Goal: Information Seeking & Learning: Compare options

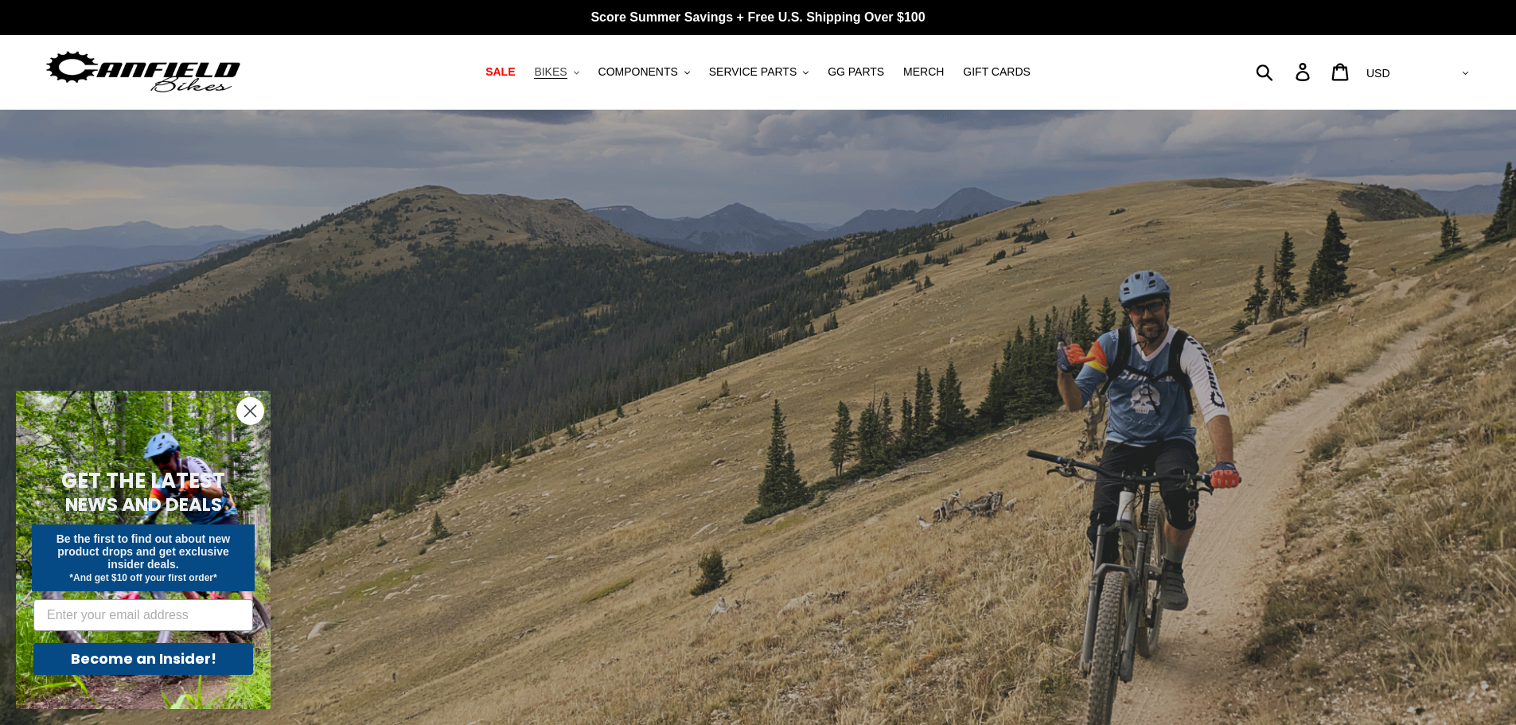
click at [587, 70] on button "BIKES .cls-1{fill:#231f20}" at bounding box center [556, 71] width 60 height 21
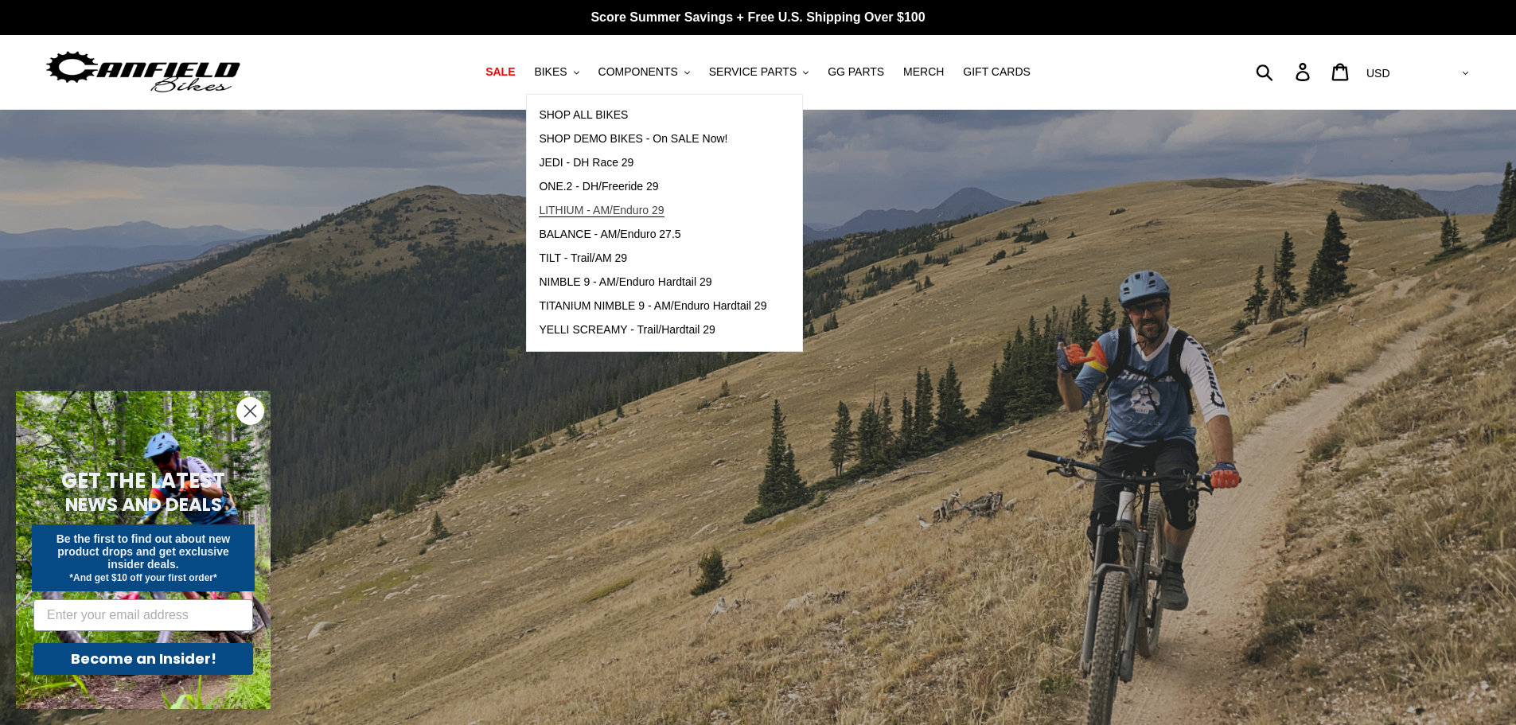
click at [610, 216] on span "LITHIUM - AM/Enduro 29" at bounding box center [601, 211] width 125 height 14
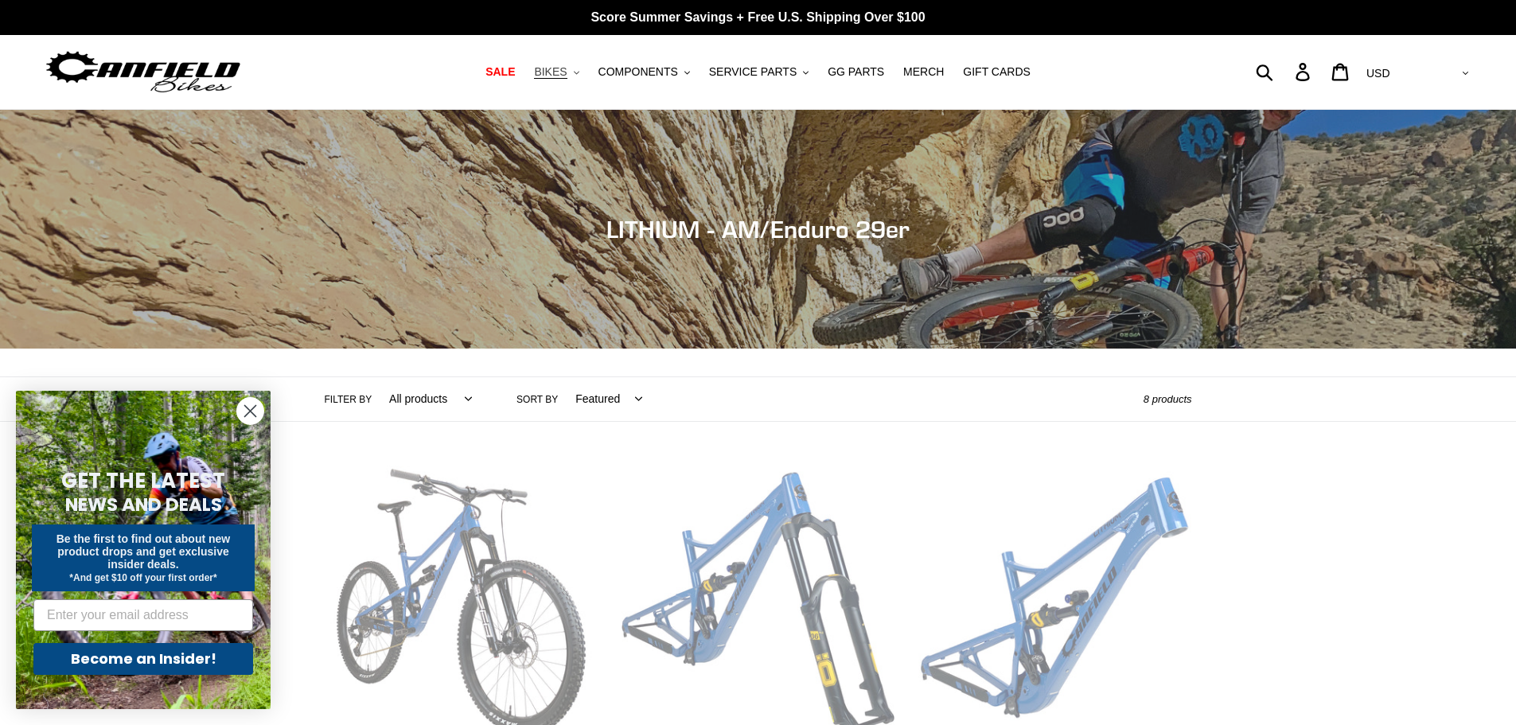
click at [567, 70] on span "BIKES" at bounding box center [550, 72] width 33 height 14
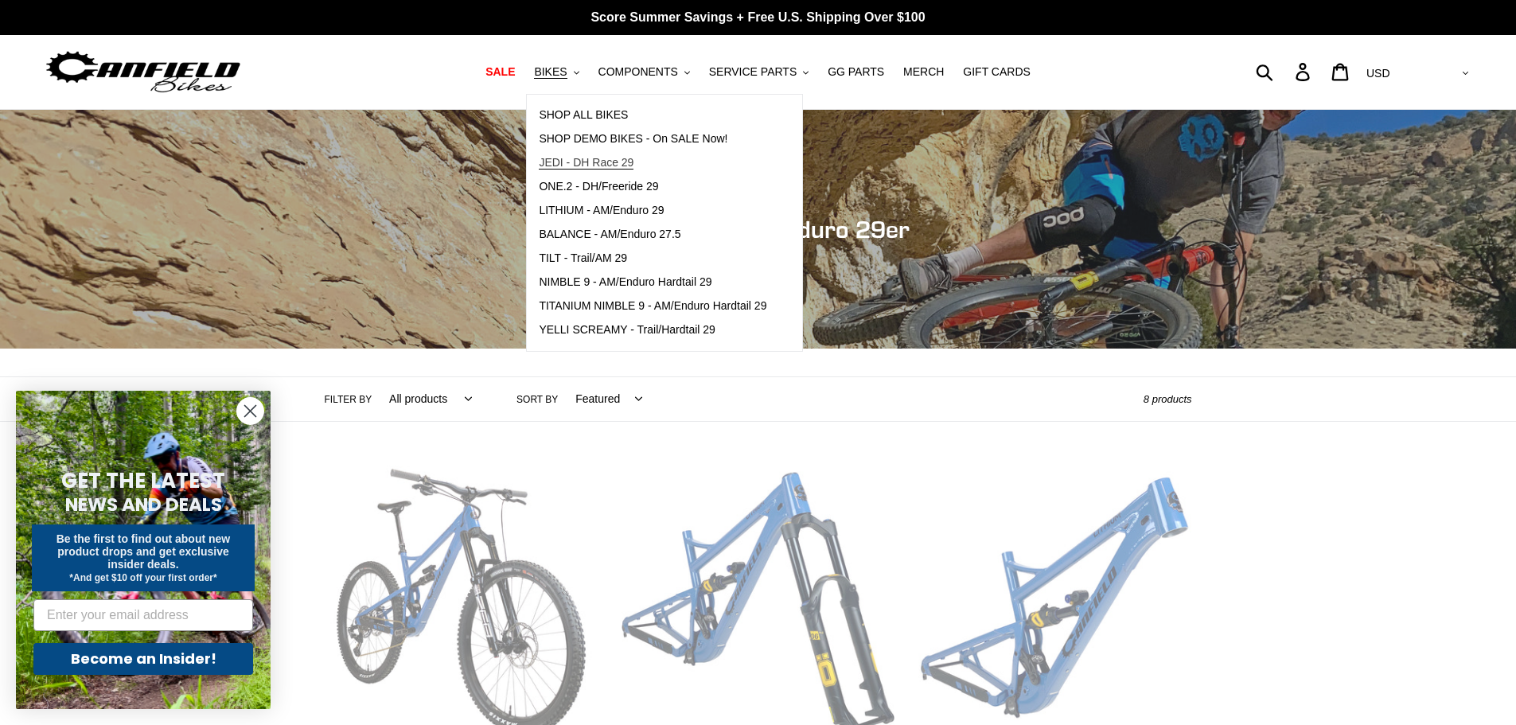
click at [602, 164] on span "JEDI - DH Race 29" at bounding box center [586, 163] width 95 height 14
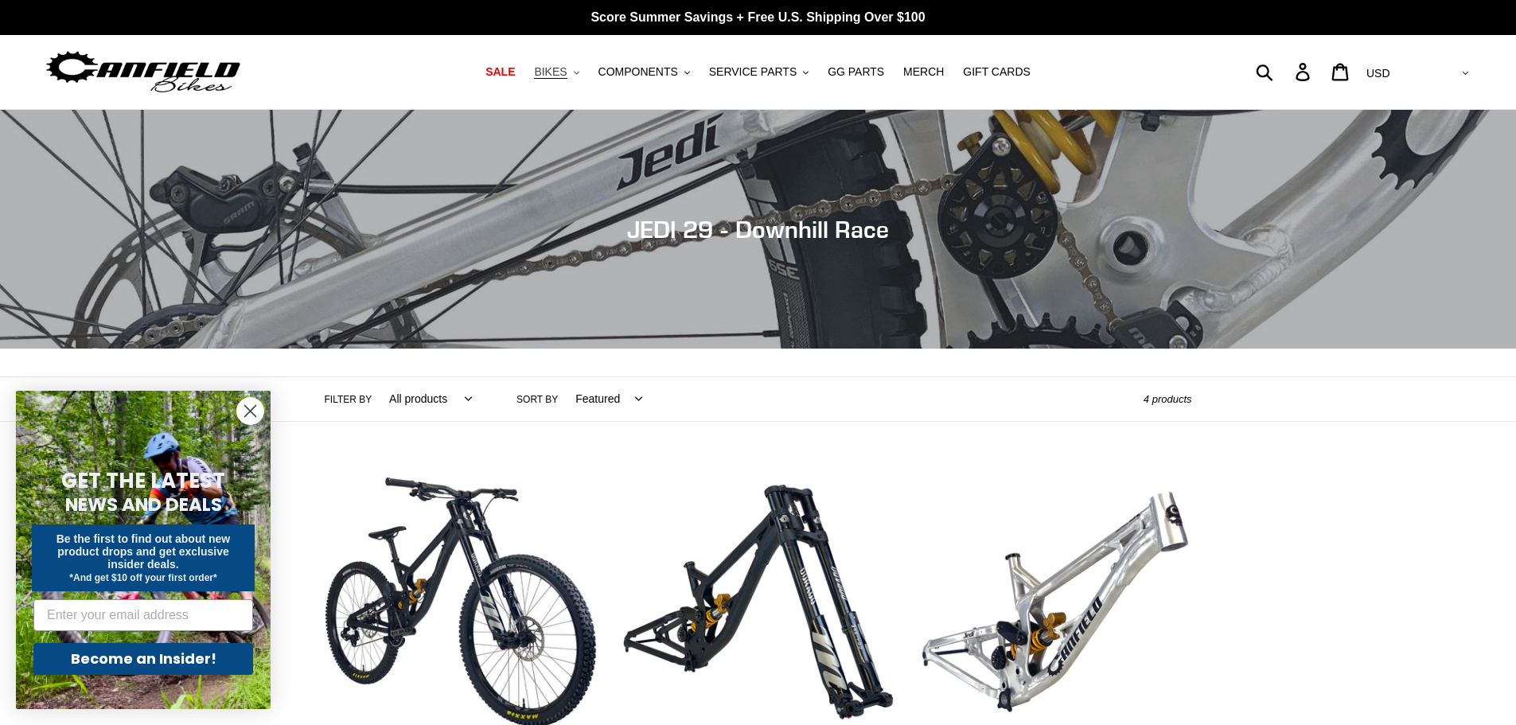
click at [587, 72] on button "BIKES .cls-1{fill:#231f20}" at bounding box center [556, 71] width 60 height 21
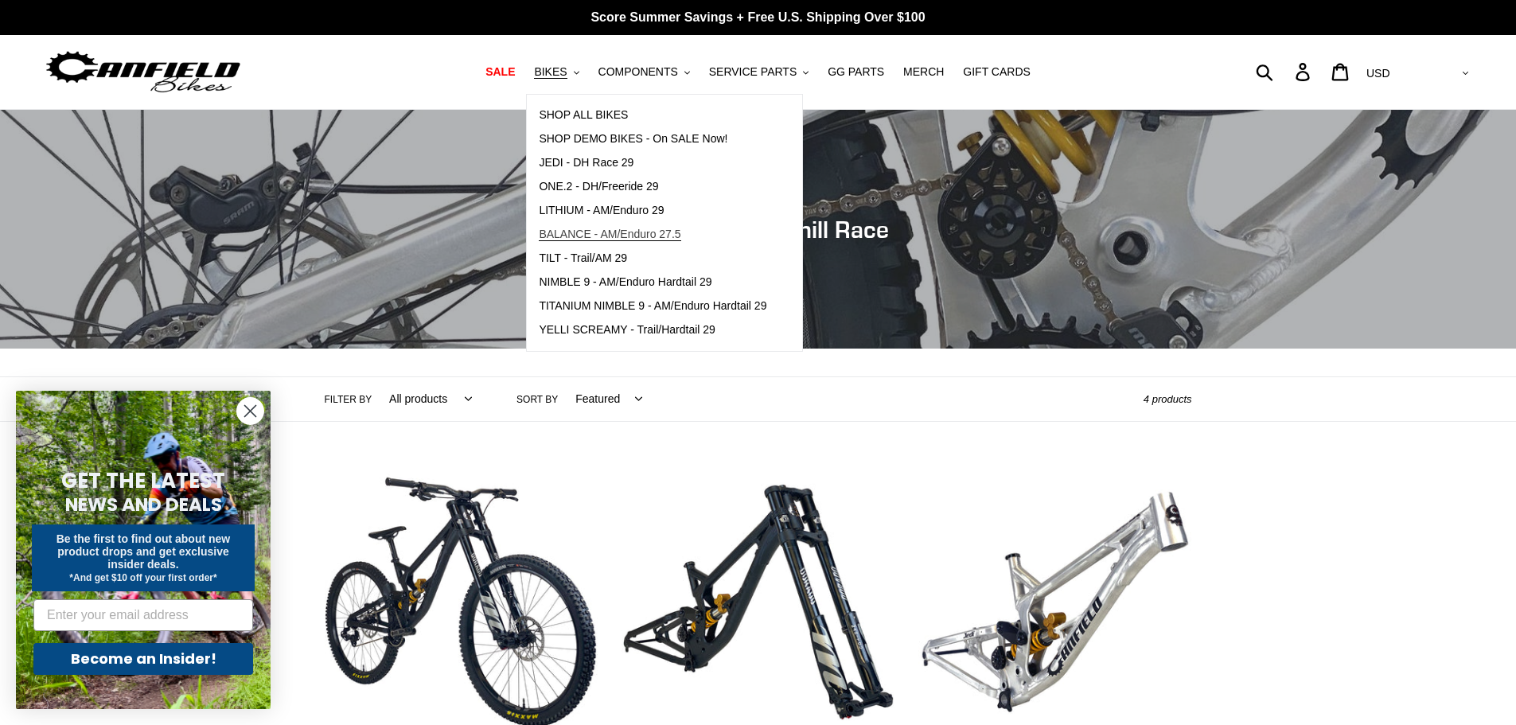
click at [602, 235] on span "BALANCE - AM/Enduro 27.5" at bounding box center [610, 235] width 142 height 14
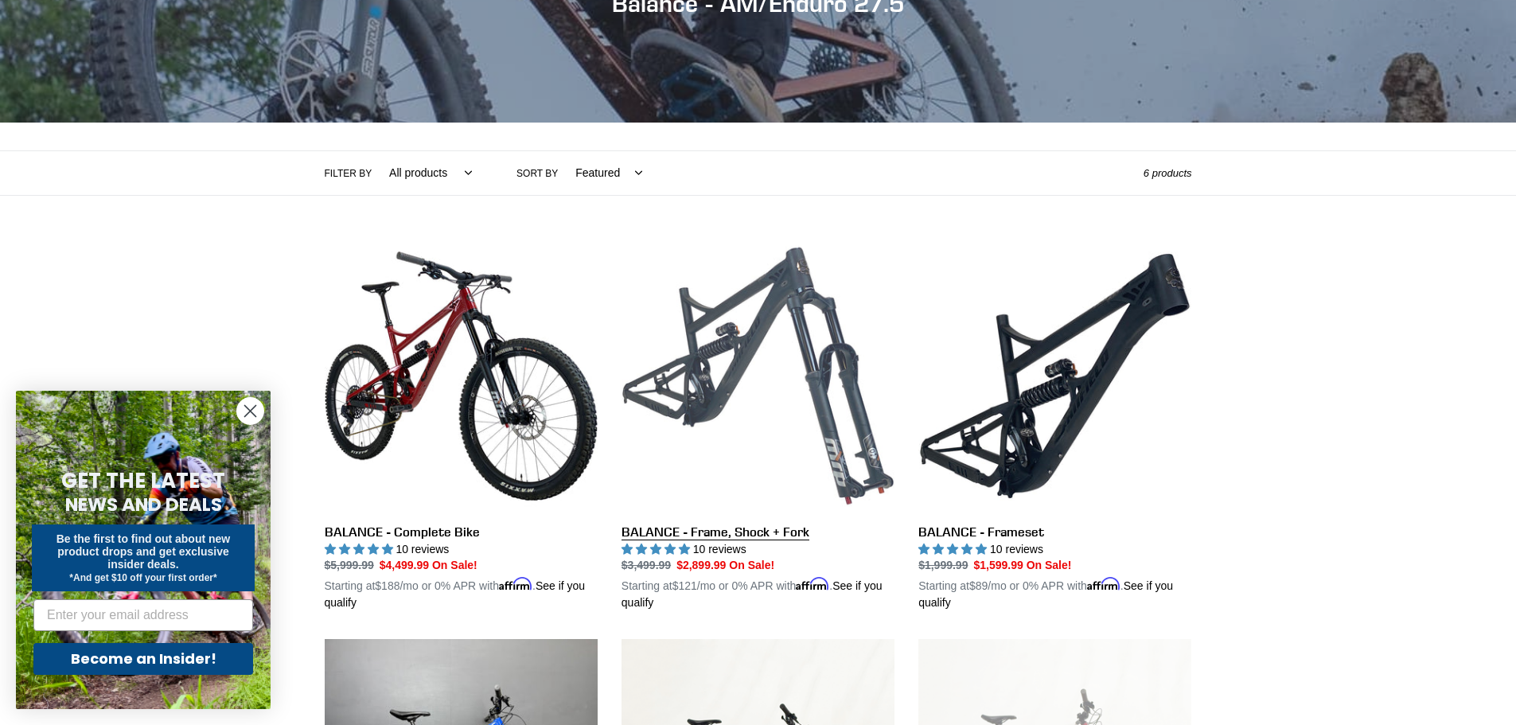
scroll to position [318, 0]
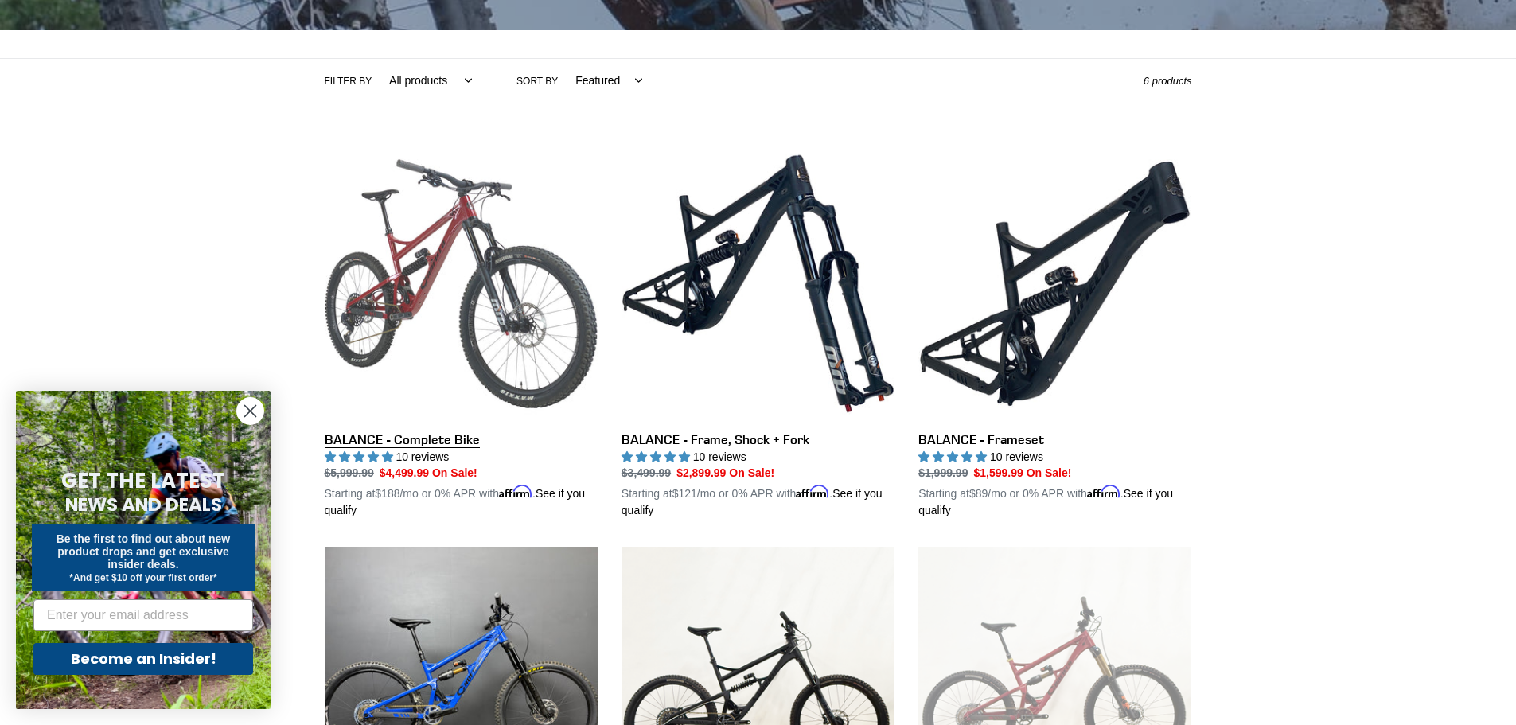
click at [460, 268] on link "BALANCE - Complete Bike" at bounding box center [461, 333] width 273 height 373
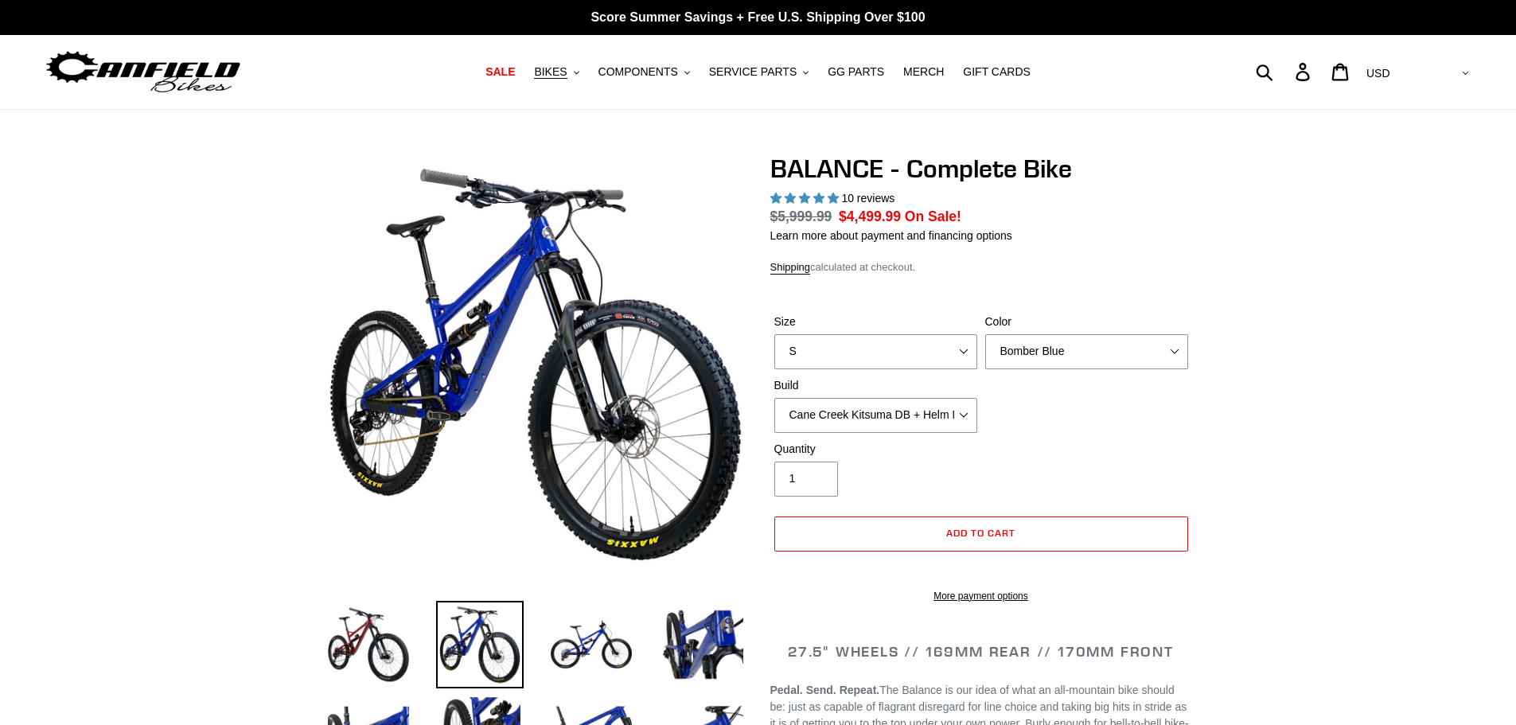
select select "highest-rating"
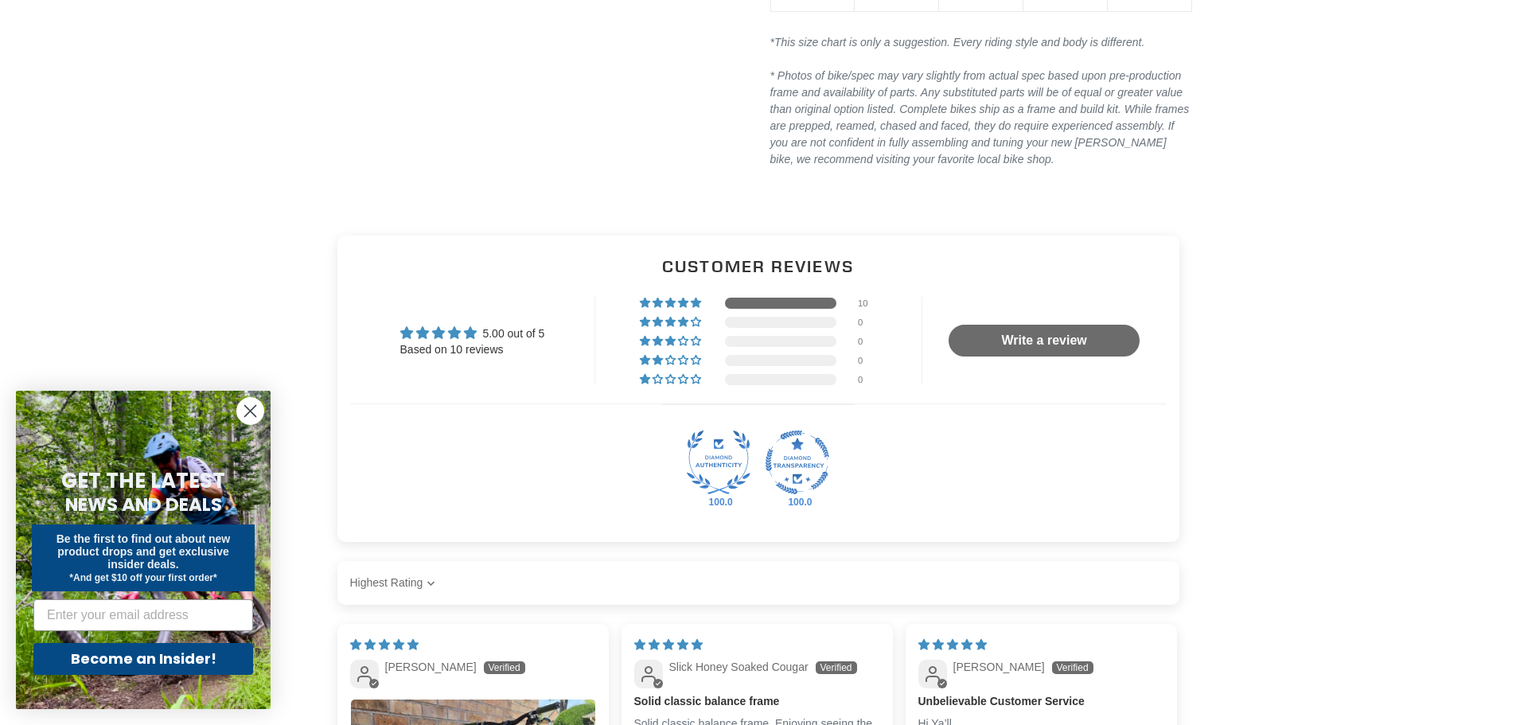
scroll to position [3343, 0]
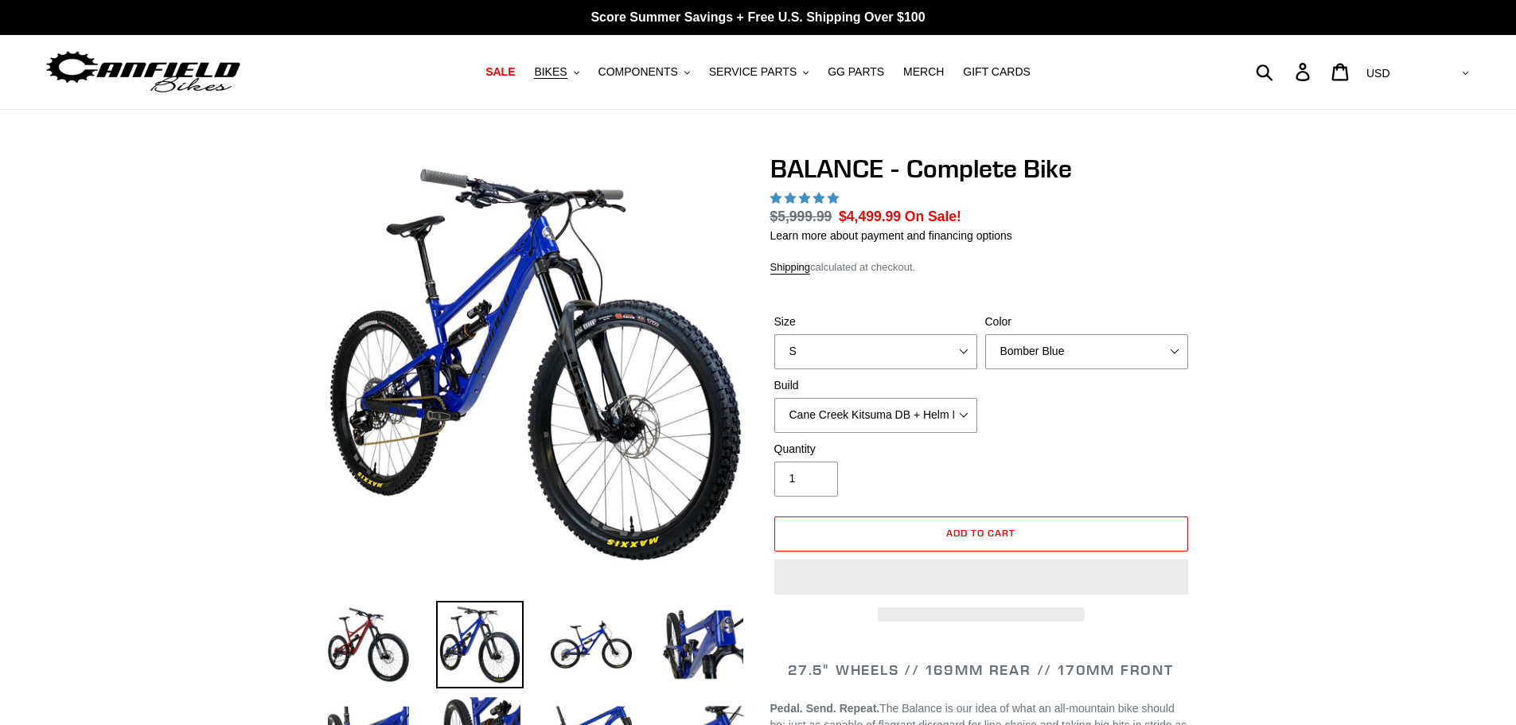
select select "highest-rating"
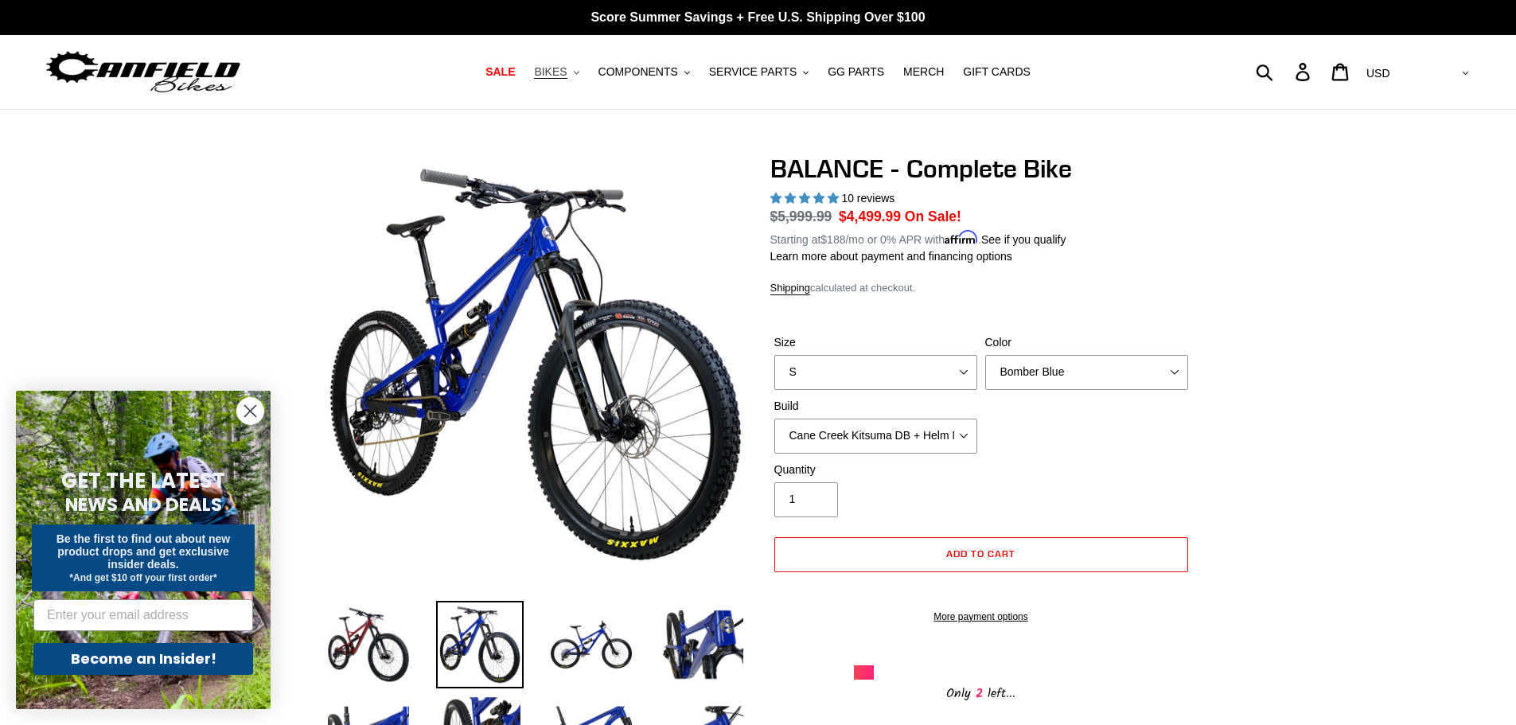
click at [567, 67] on span "BIKES" at bounding box center [550, 72] width 33 height 14
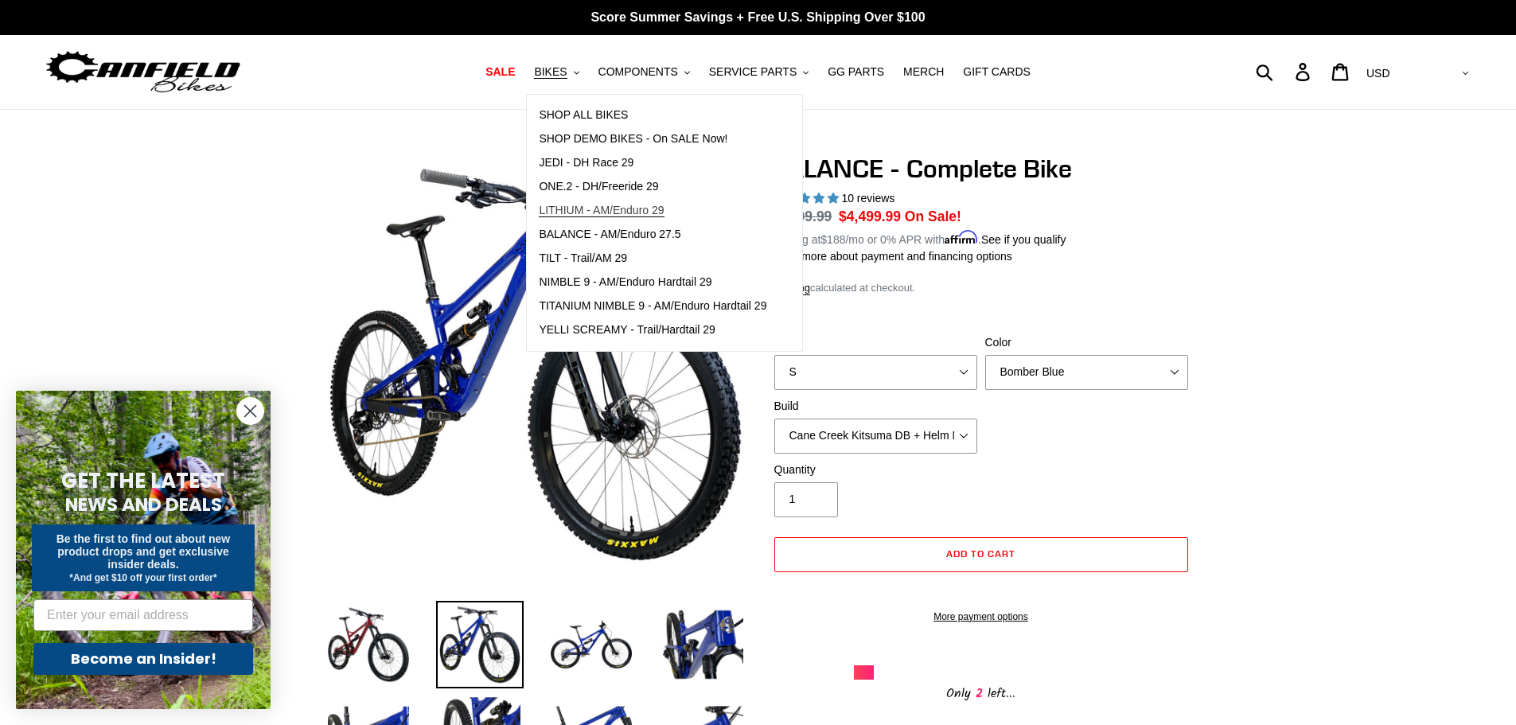
click at [645, 214] on span "LITHIUM - AM/Enduro 29" at bounding box center [601, 211] width 125 height 14
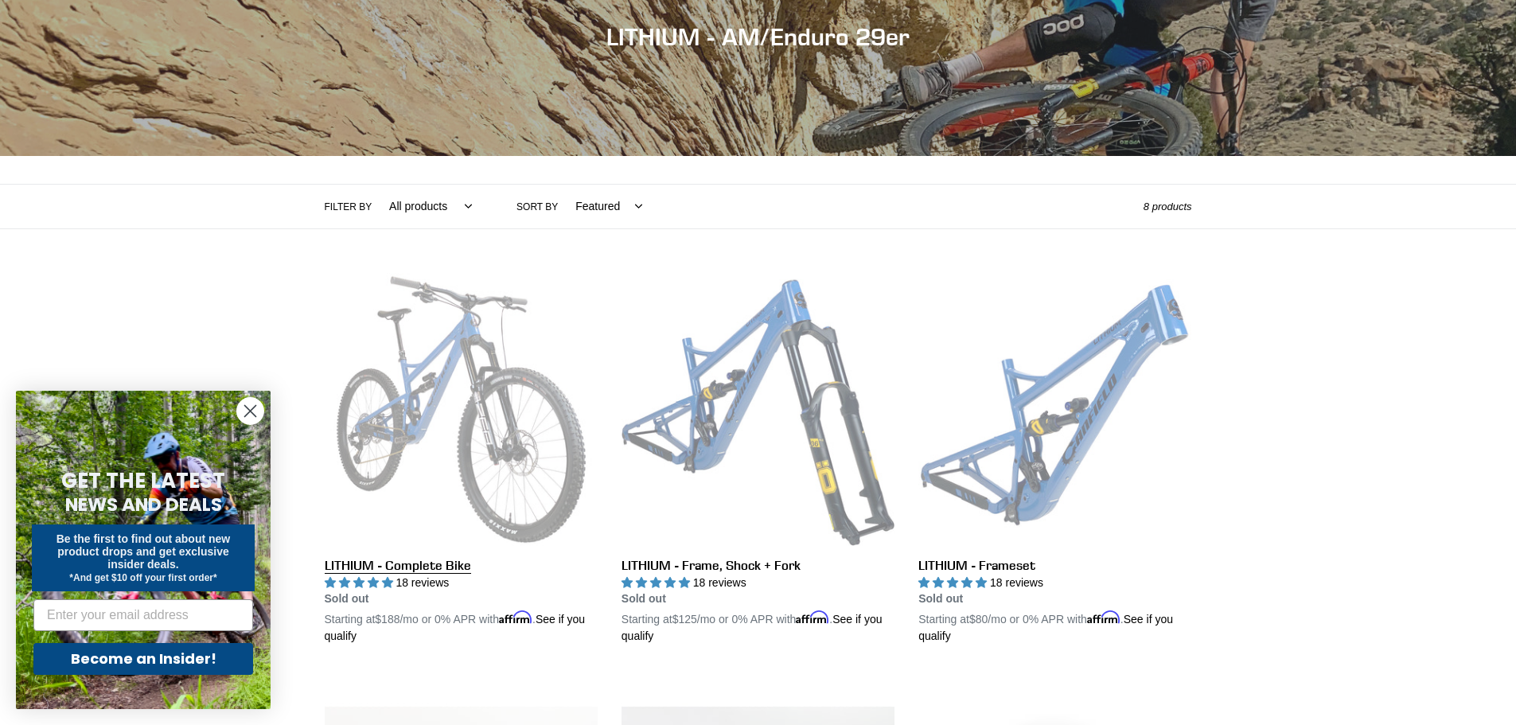
scroll to position [239, 0]
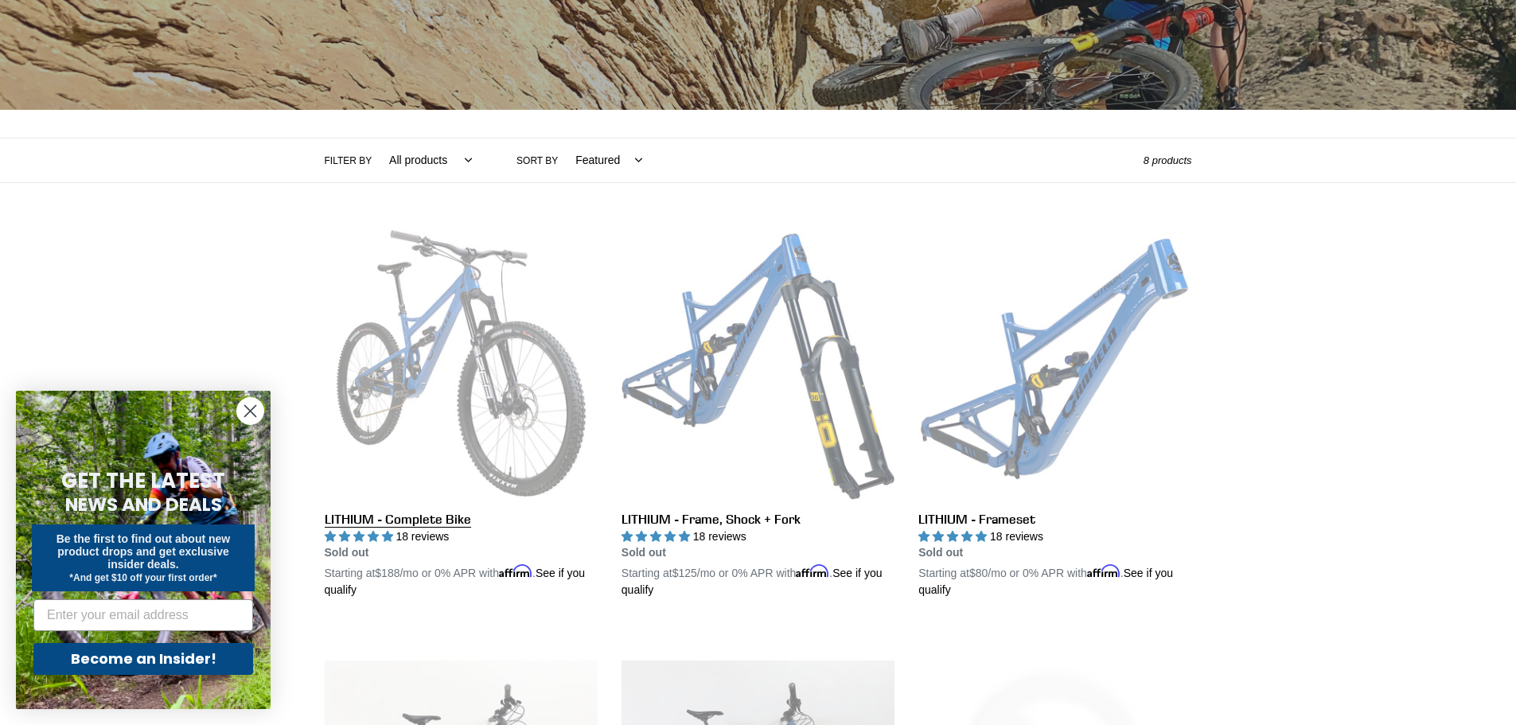
click at [488, 352] on link "LITHIUM - Complete Bike" at bounding box center [461, 413] width 273 height 373
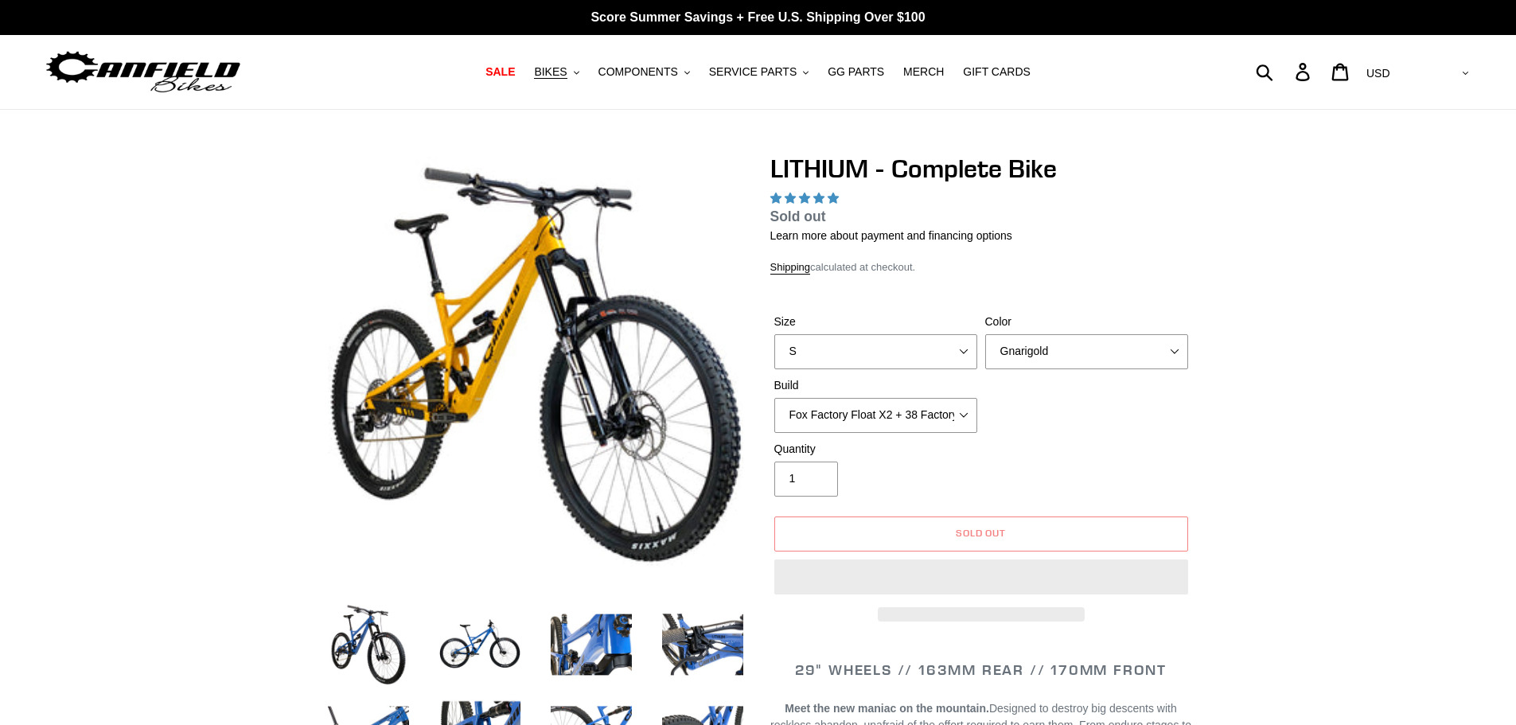
select select "highest-rating"
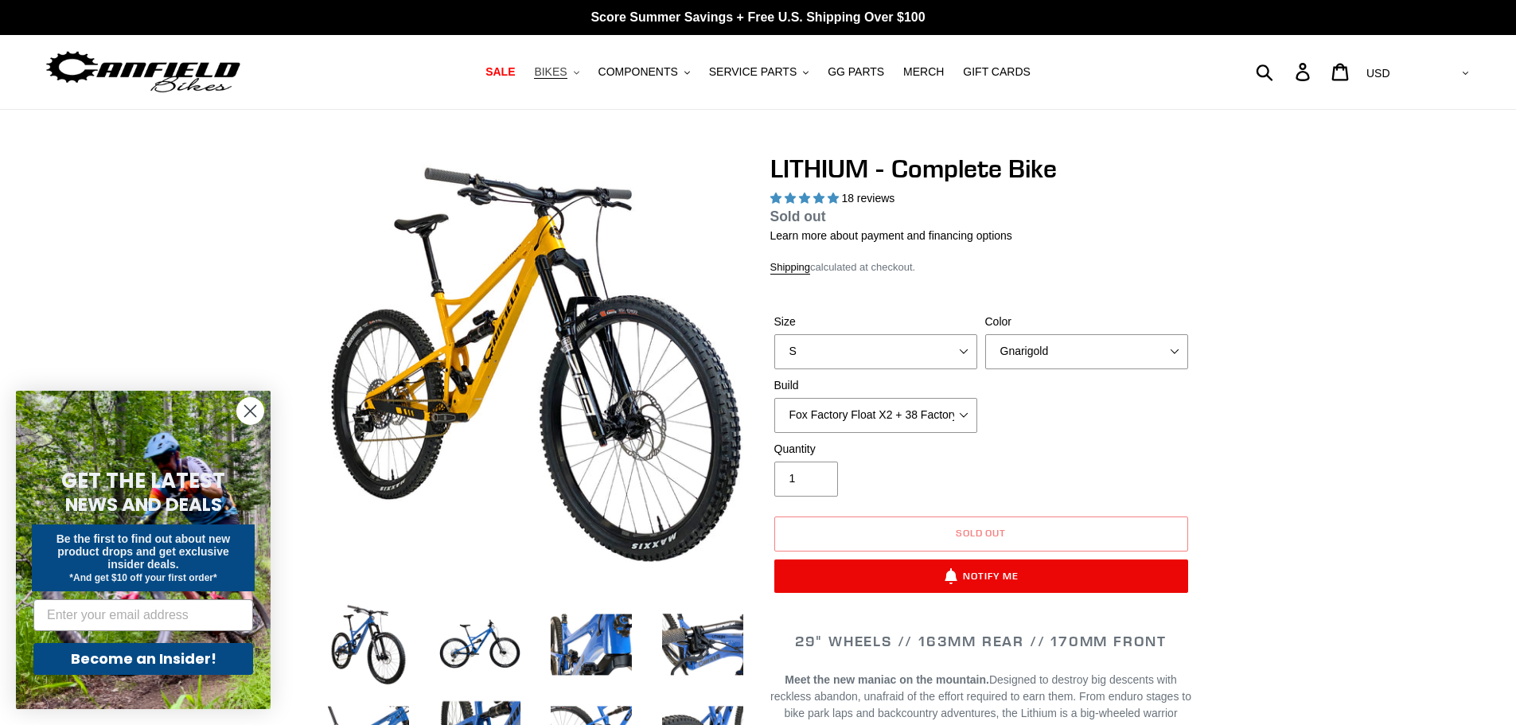
click at [579, 75] on icon ".cls-1{fill:#231f20}" at bounding box center [577, 73] width 6 height 6
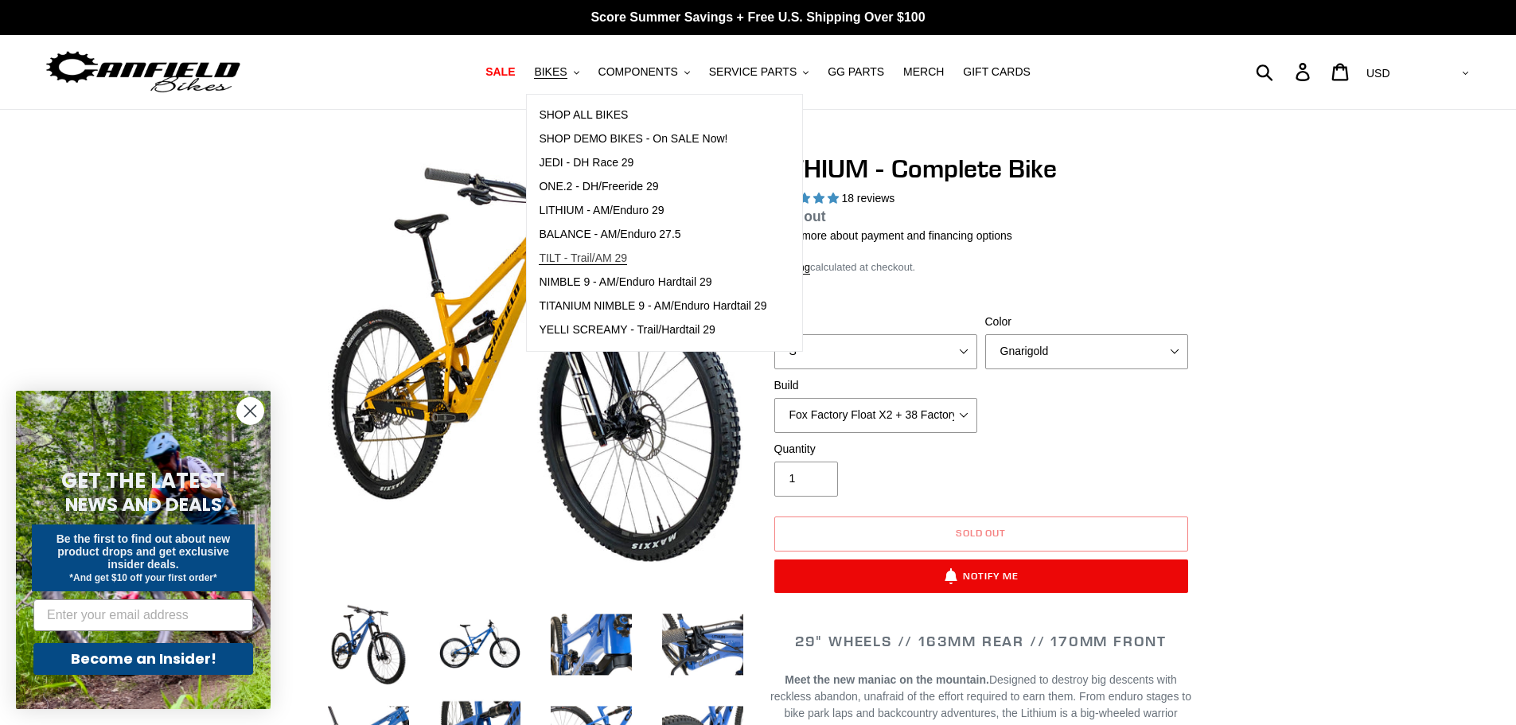
click at [607, 262] on span "TILT - Trail/AM 29" at bounding box center [583, 259] width 88 height 14
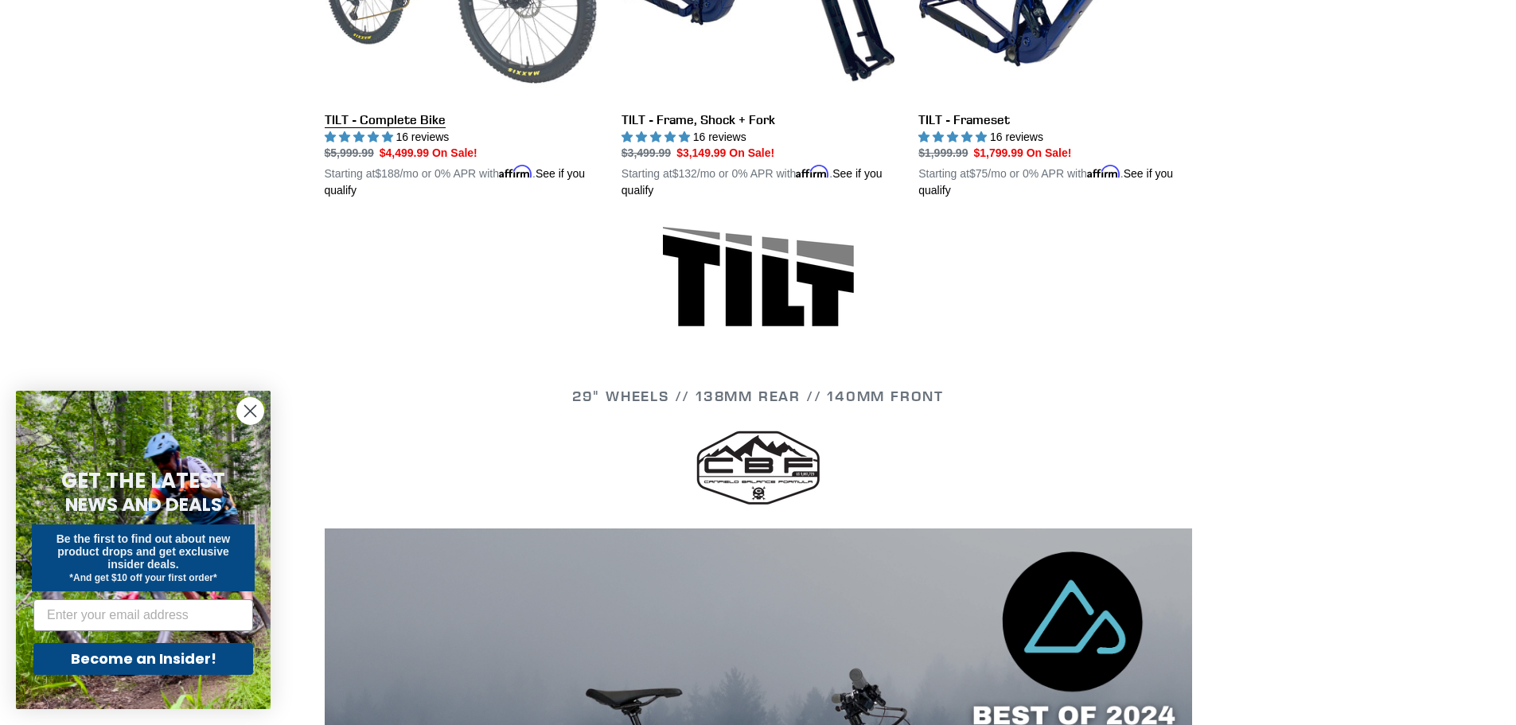
scroll to position [398, 0]
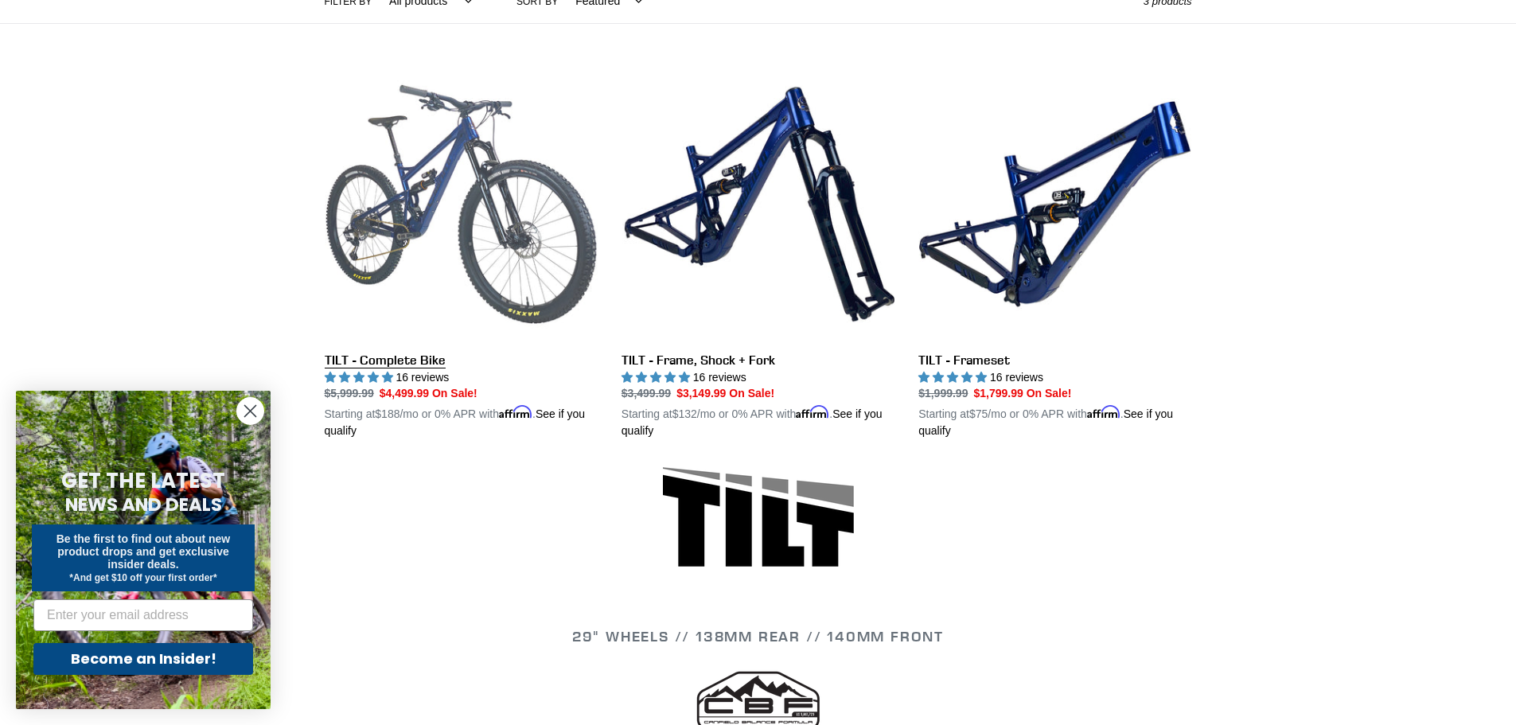
click at [482, 158] on link "TILT - Complete Bike" at bounding box center [461, 254] width 273 height 373
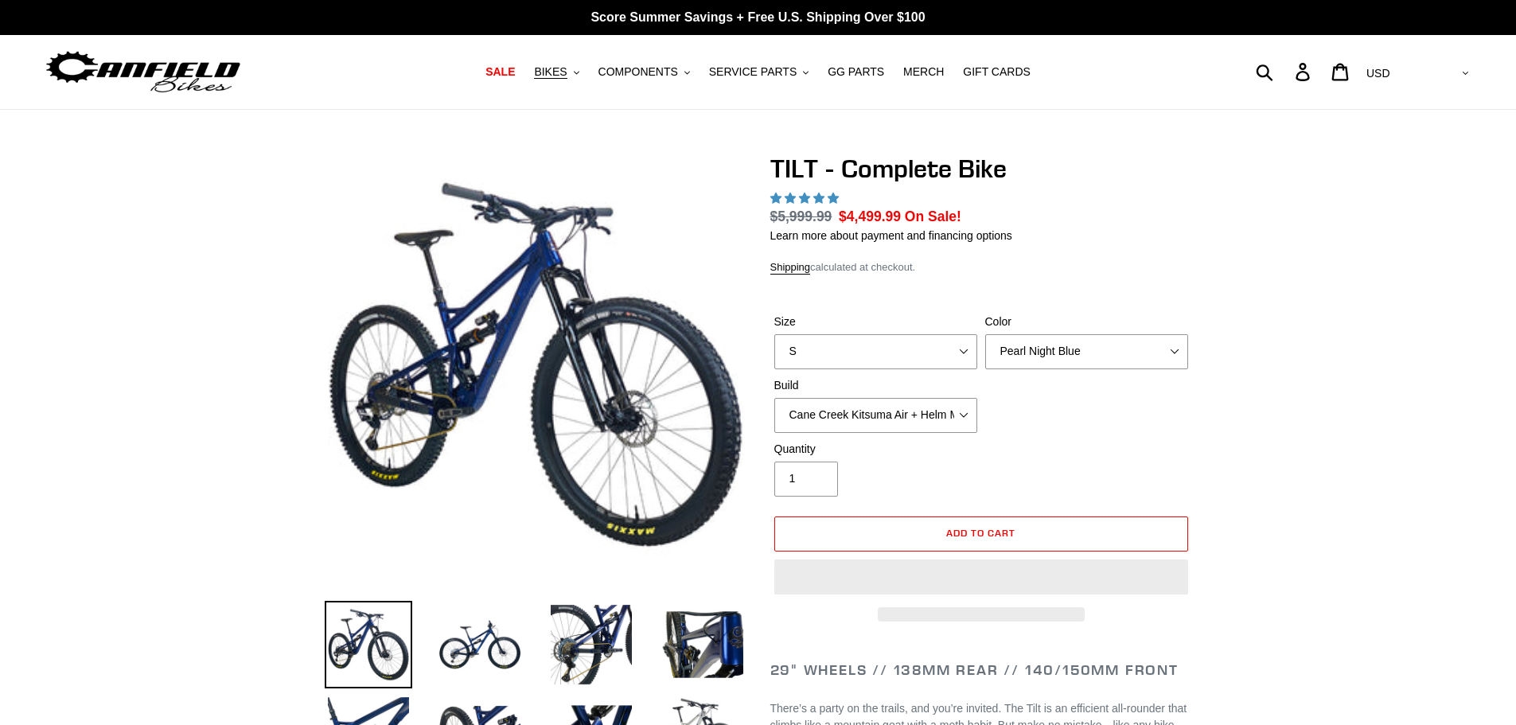
select select "highest-rating"
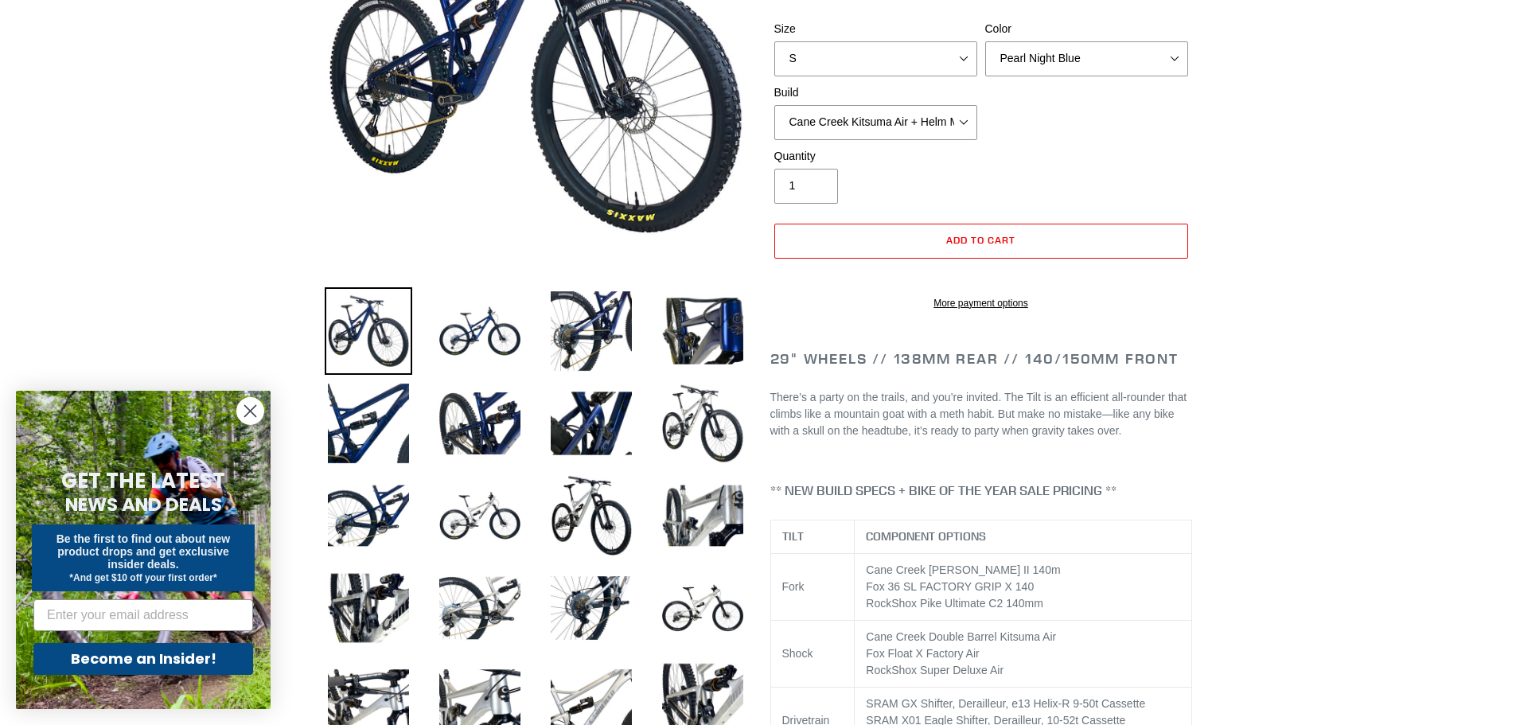
scroll to position [318, 0]
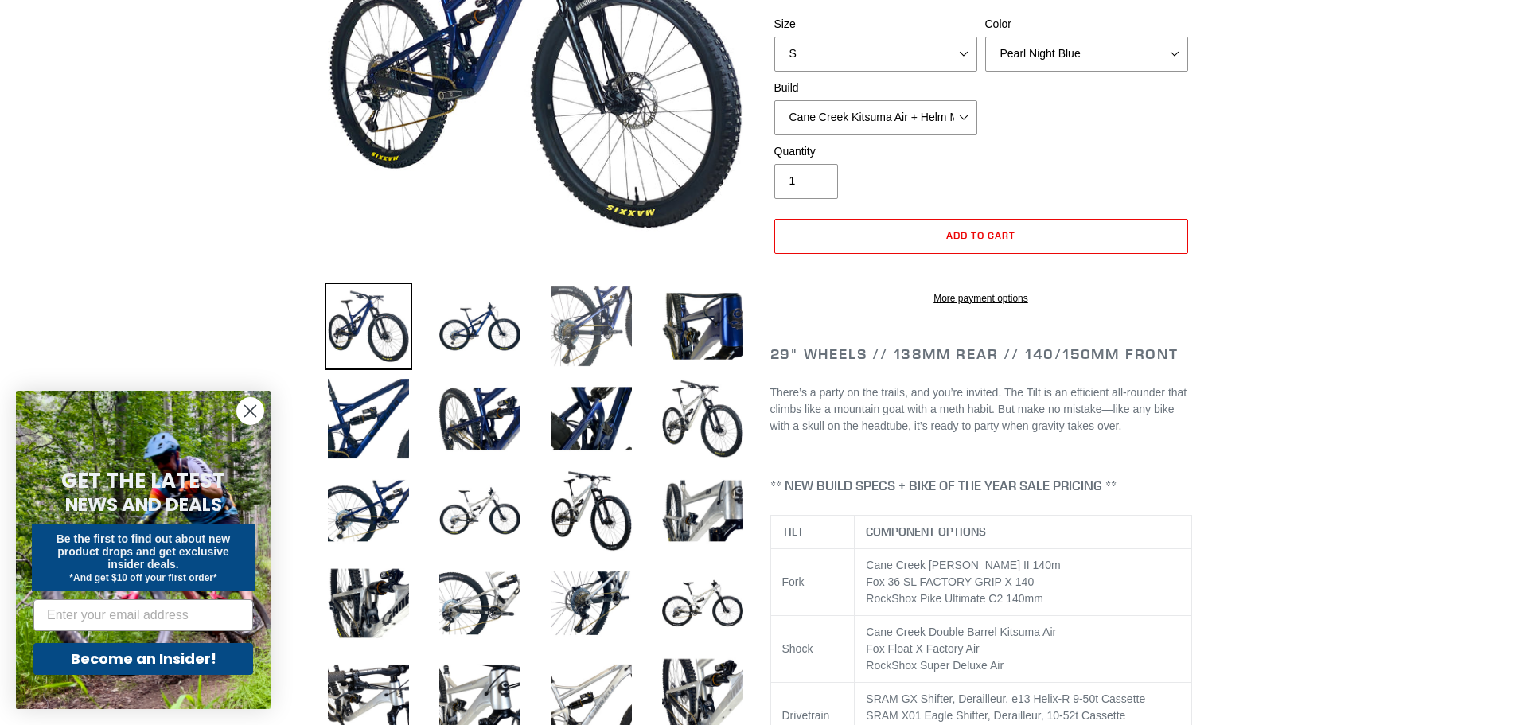
click at [600, 323] on img at bounding box center [592, 327] width 88 height 88
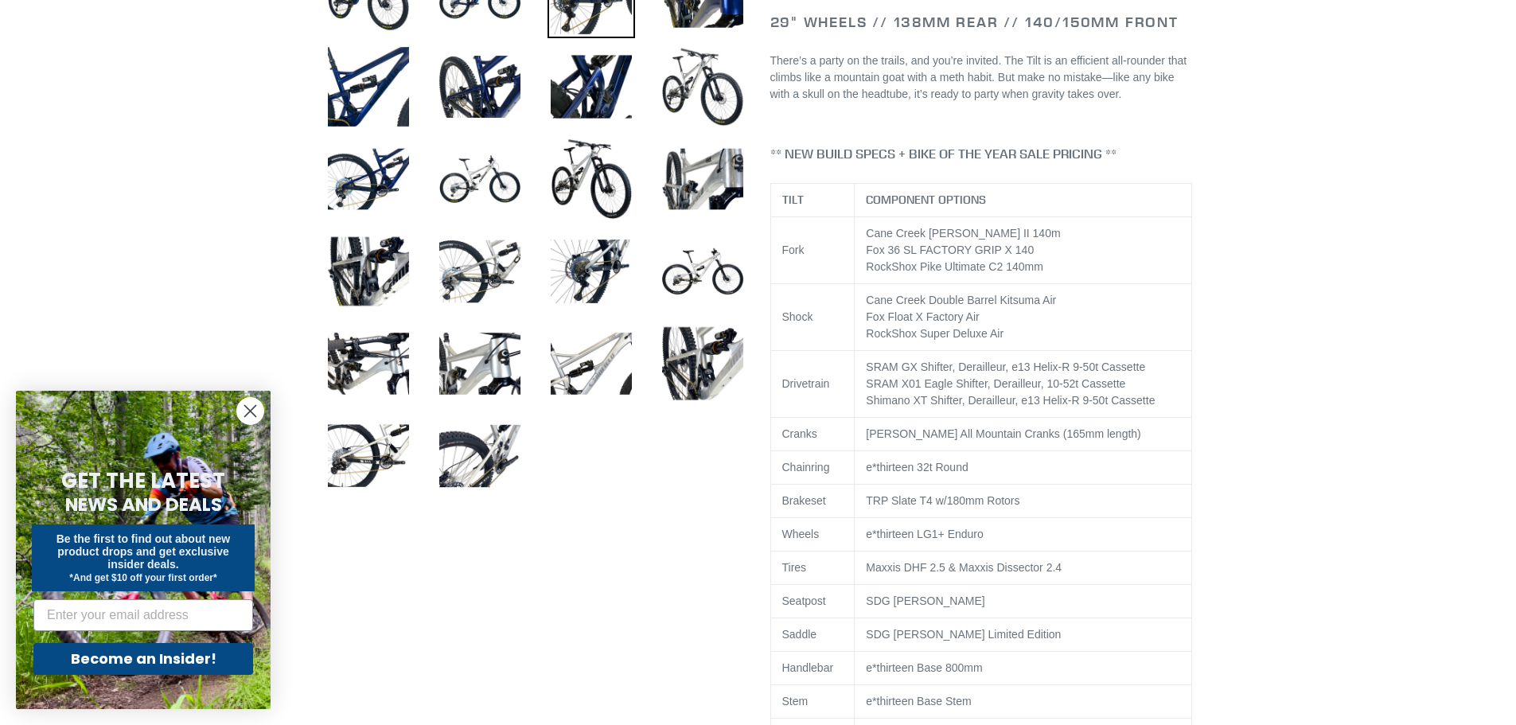
scroll to position [955, 0]
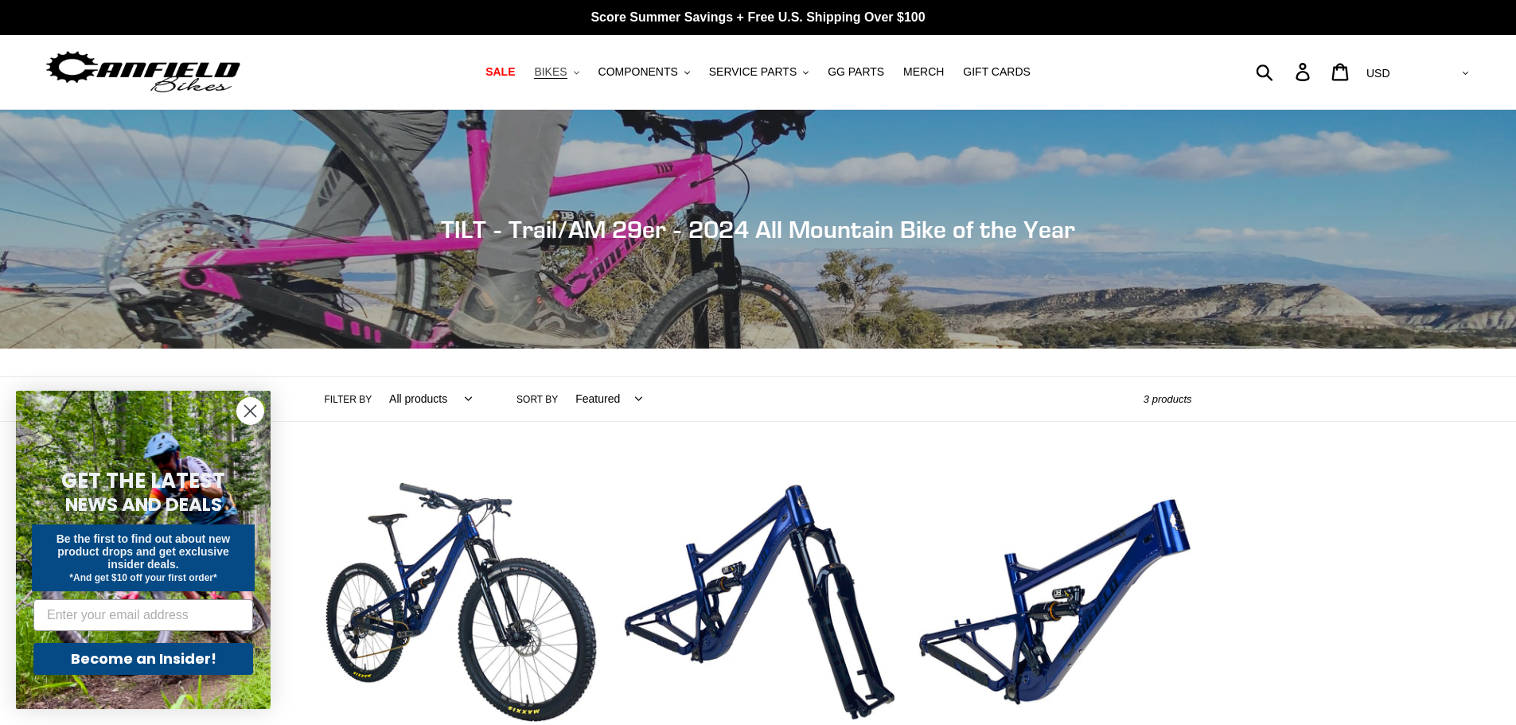
click at [567, 72] on span "BIKES" at bounding box center [550, 72] width 33 height 14
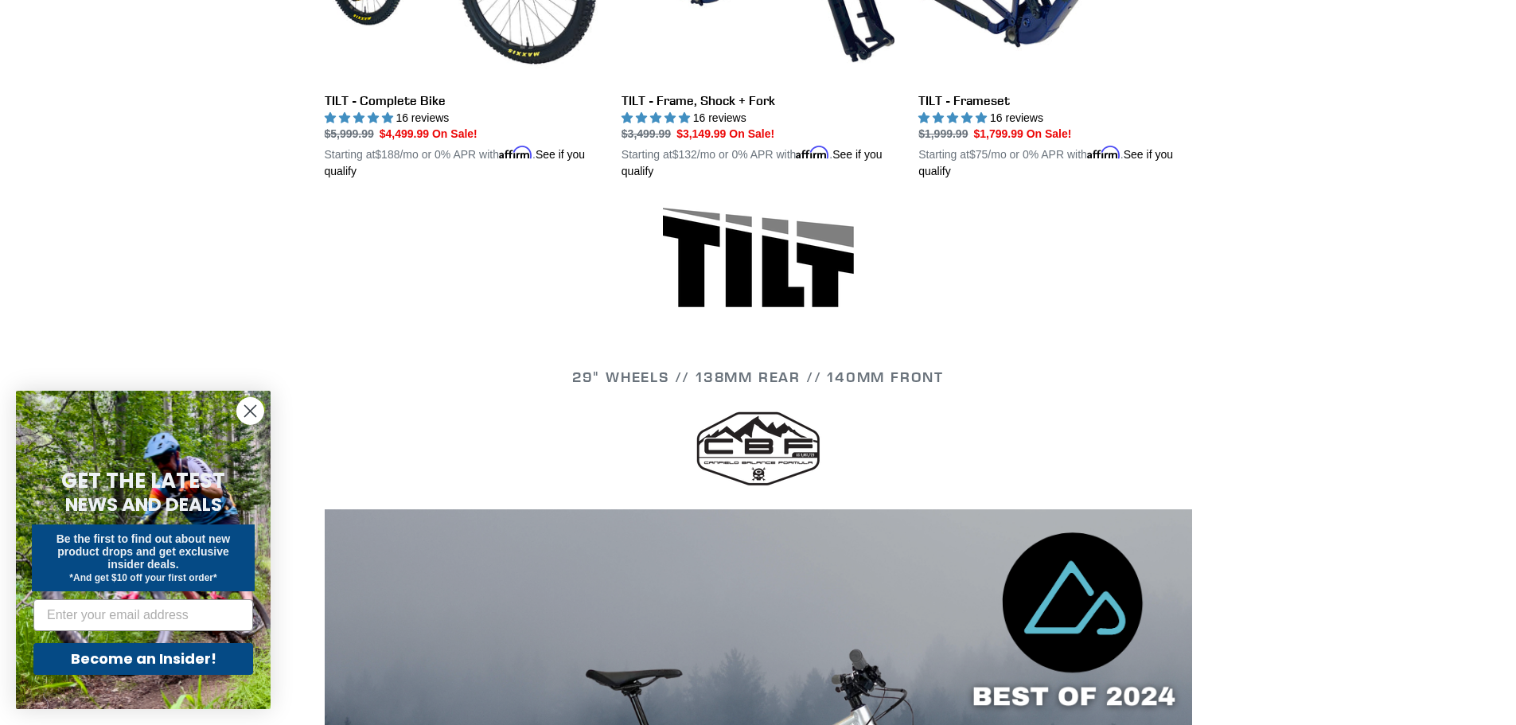
scroll to position [398, 0]
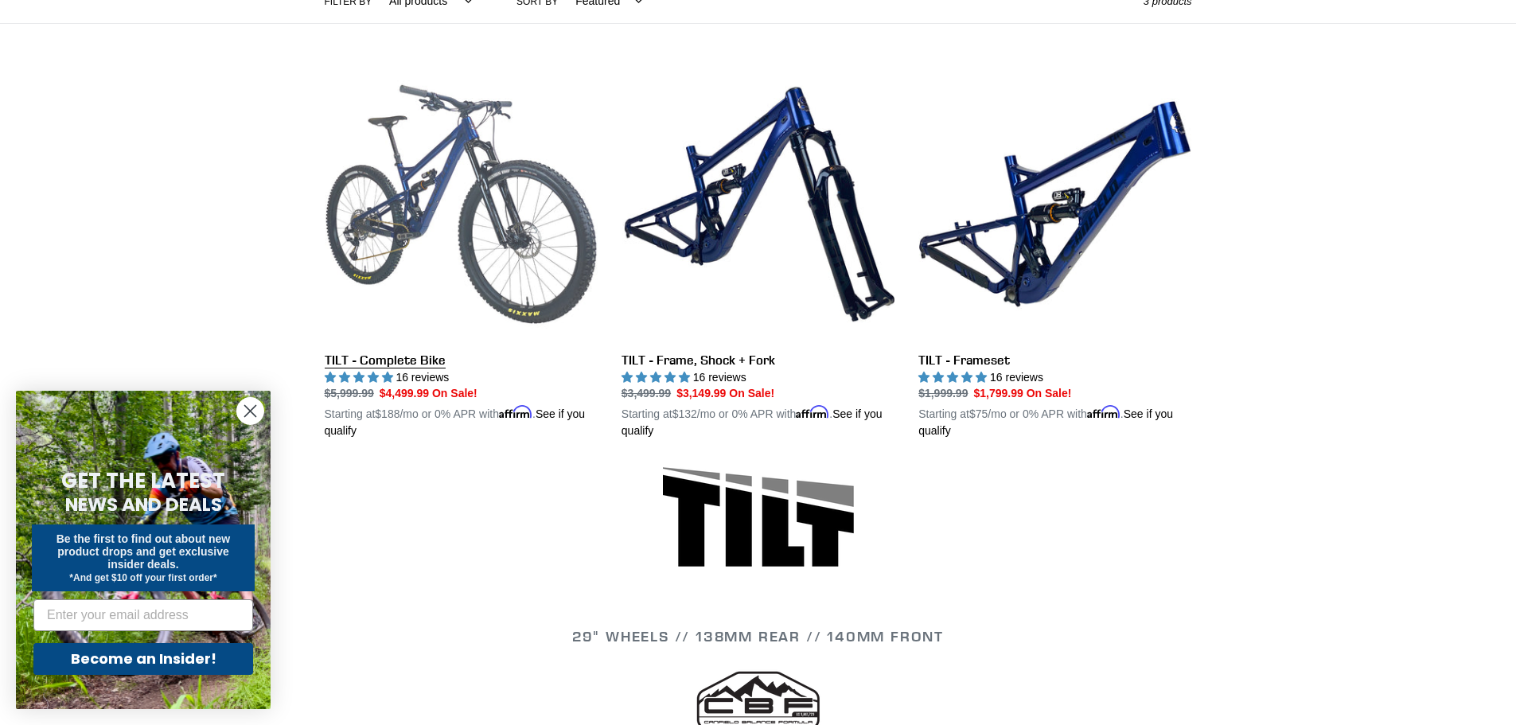
click at [450, 271] on link "TILT - Complete Bike" at bounding box center [461, 254] width 273 height 373
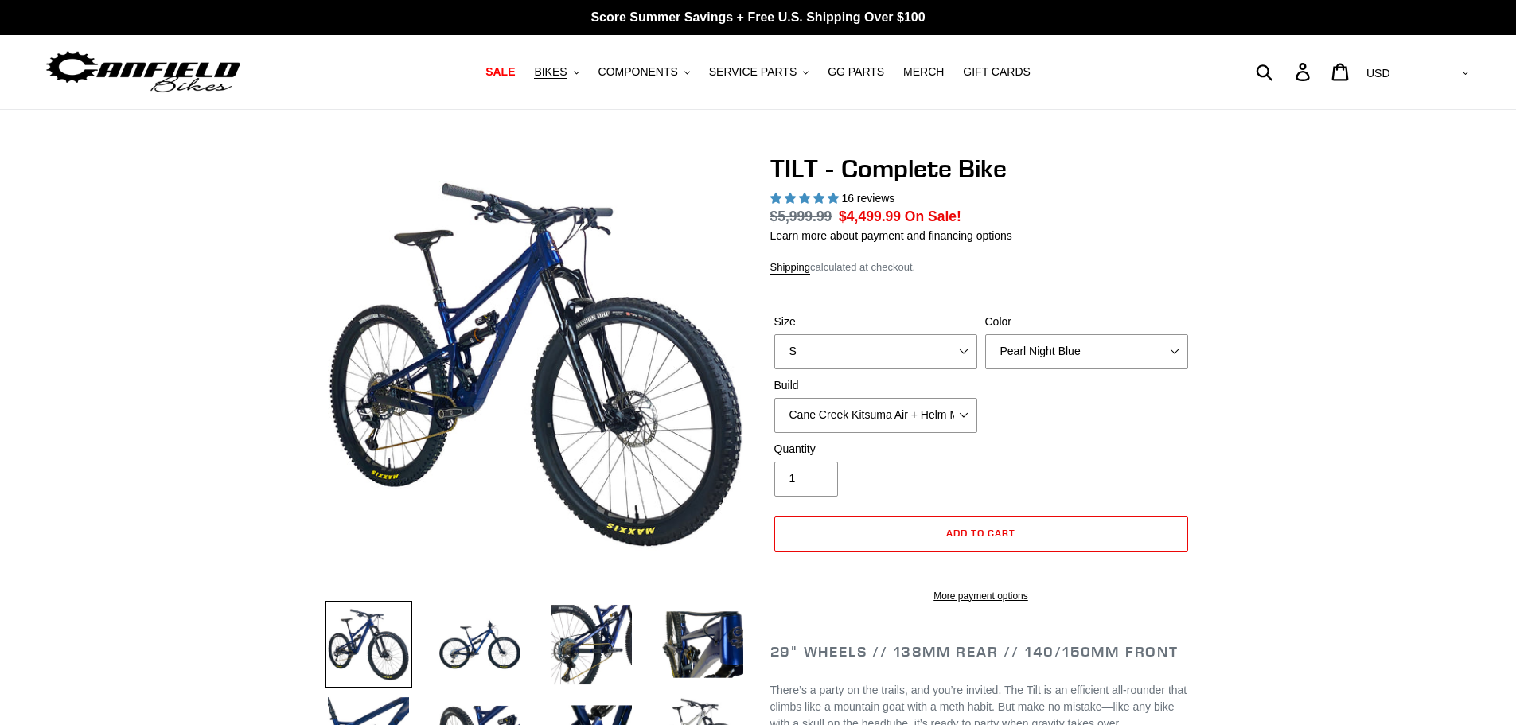
select select "highest-rating"
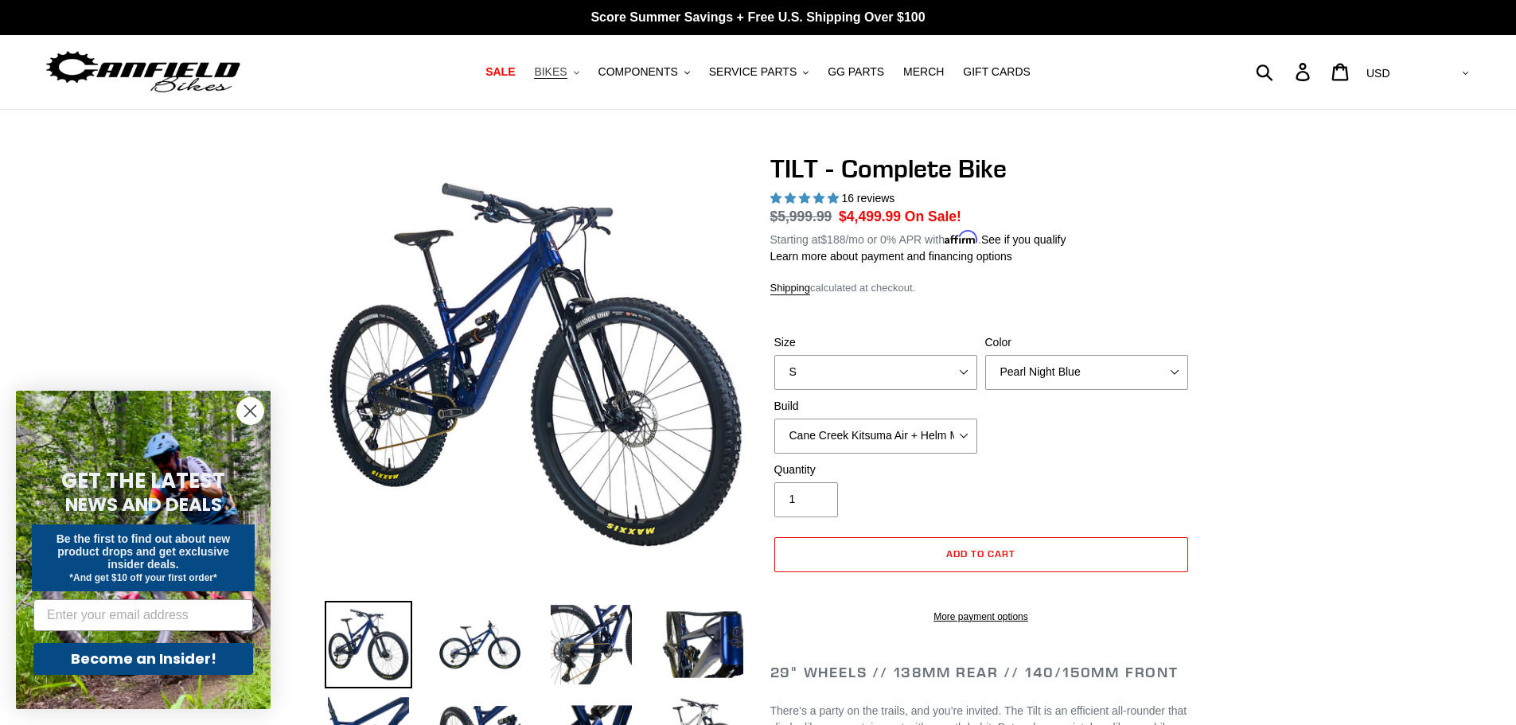
click at [583, 75] on button "BIKES .cls-1{fill:#231f20}" at bounding box center [556, 71] width 60 height 21
